Goal: Information Seeking & Learning: Learn about a topic

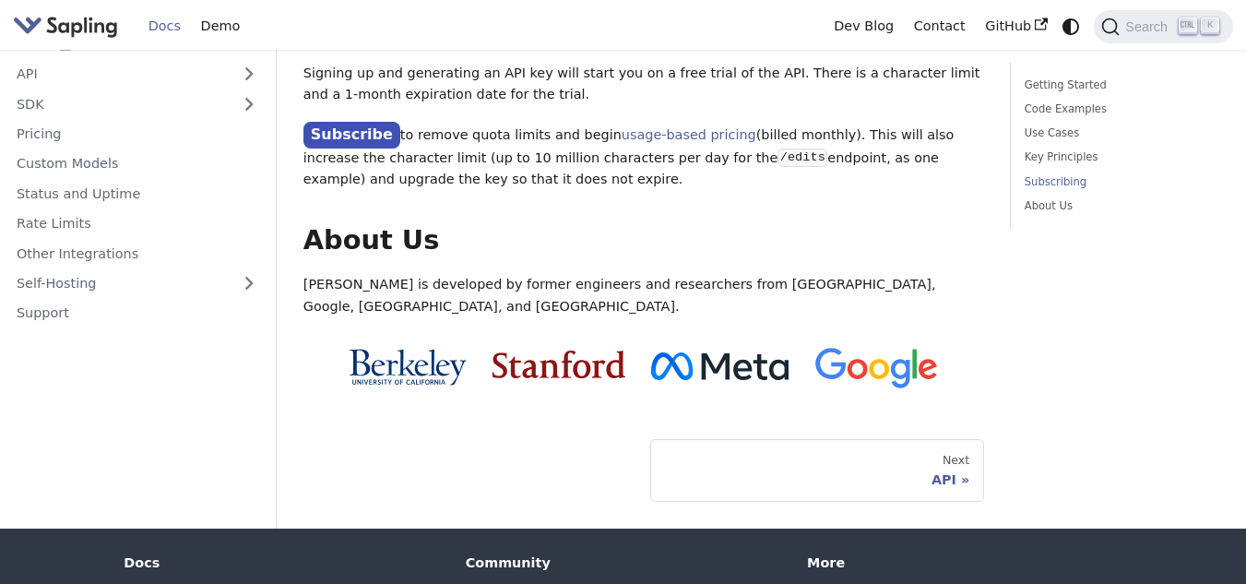
scroll to position [1698, 0]
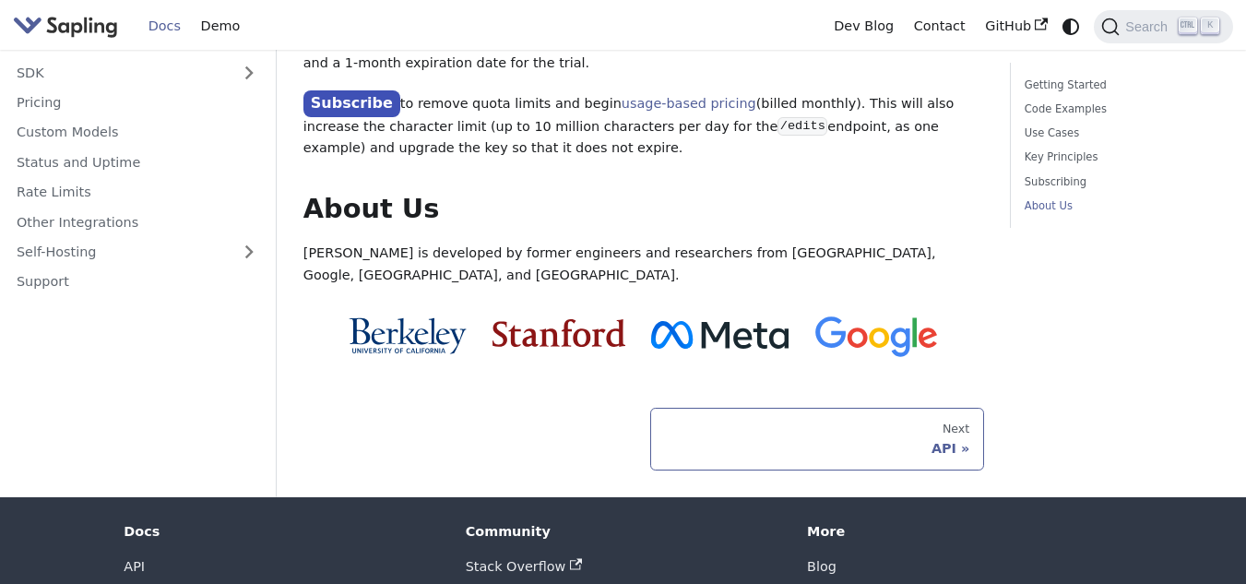
click at [718, 408] on link "Next API" at bounding box center [817, 439] width 334 height 63
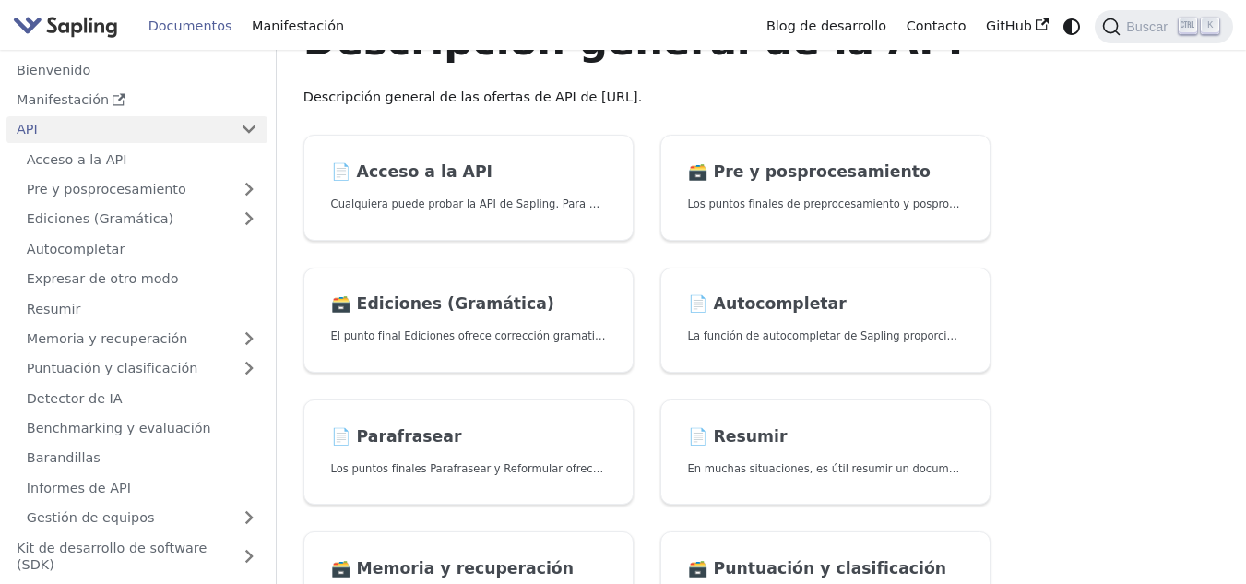
scroll to position [85, 0]
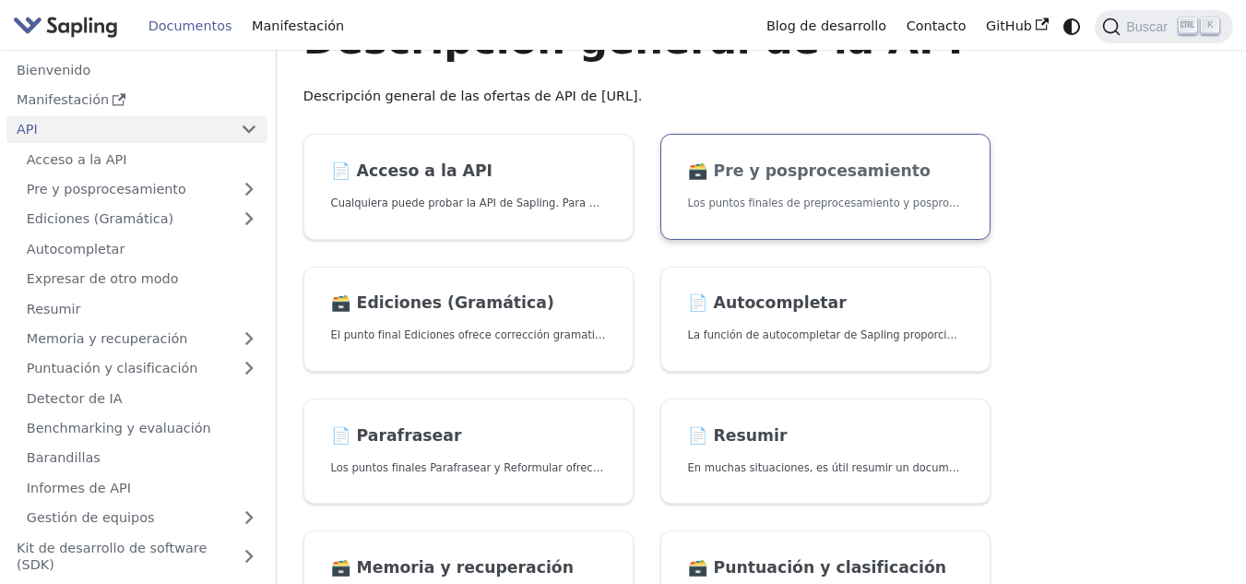
click at [726, 146] on link "🗃️ Pre y posprocesamiento Los puntos finales de preprocesamiento y posprocesami…" at bounding box center [825, 187] width 330 height 106
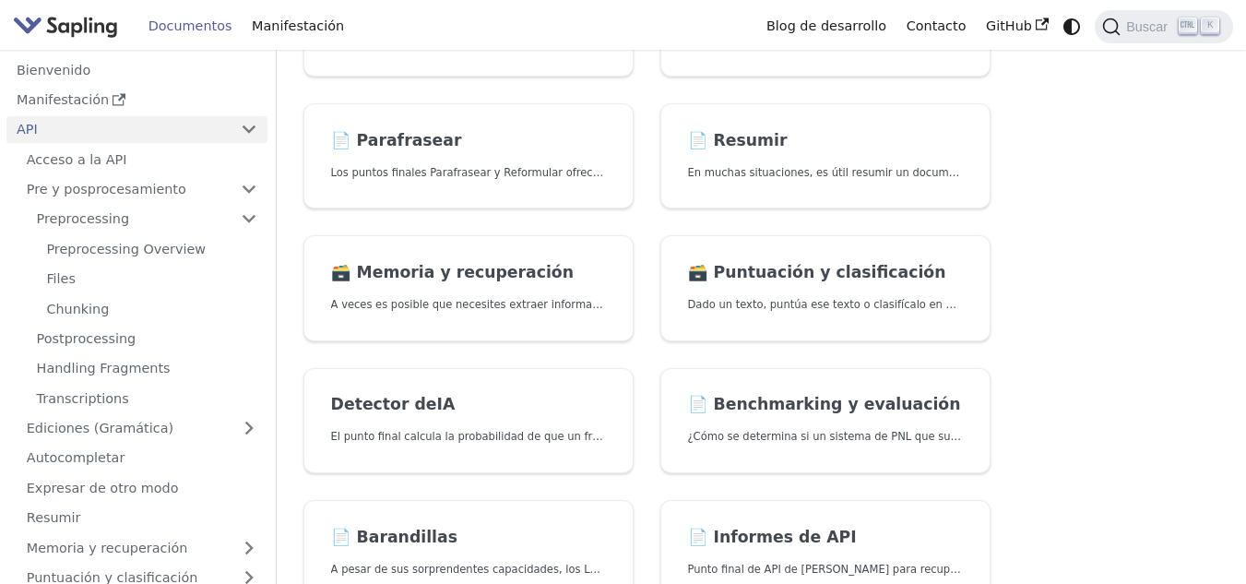
scroll to position [381, 0]
click at [435, 375] on link "Detector de IA El punto final calcula la probabilidad de que un fragmento de te…" at bounding box center [468, 420] width 330 height 106
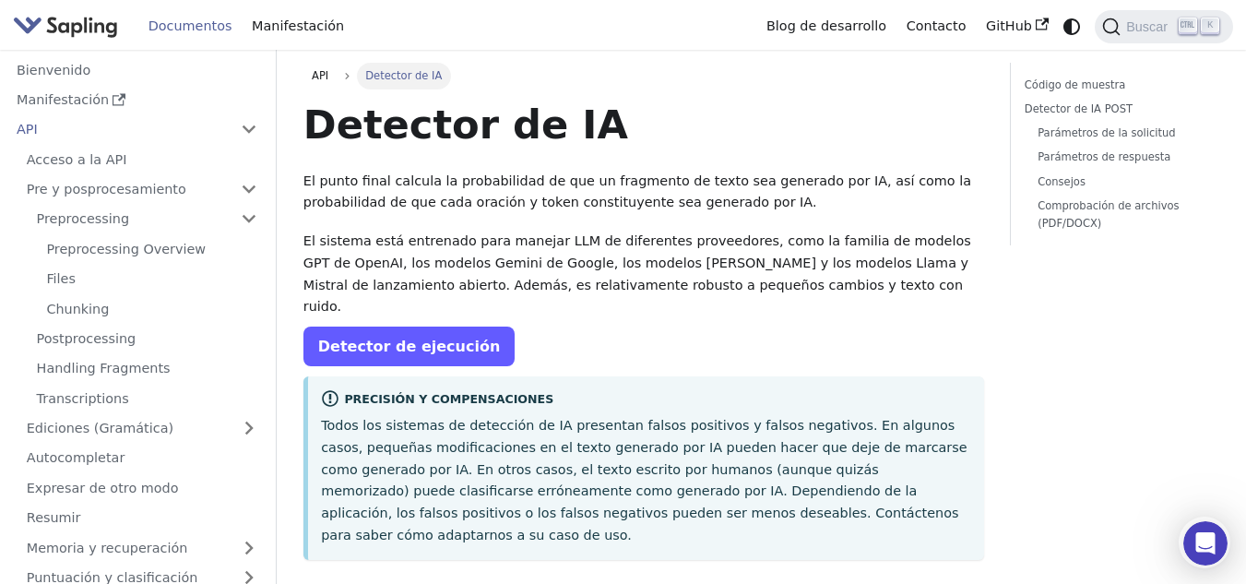
click at [446, 337] on font "Detector de ejecución" at bounding box center [409, 346] width 183 height 18
